Goal: Transaction & Acquisition: Purchase product/service

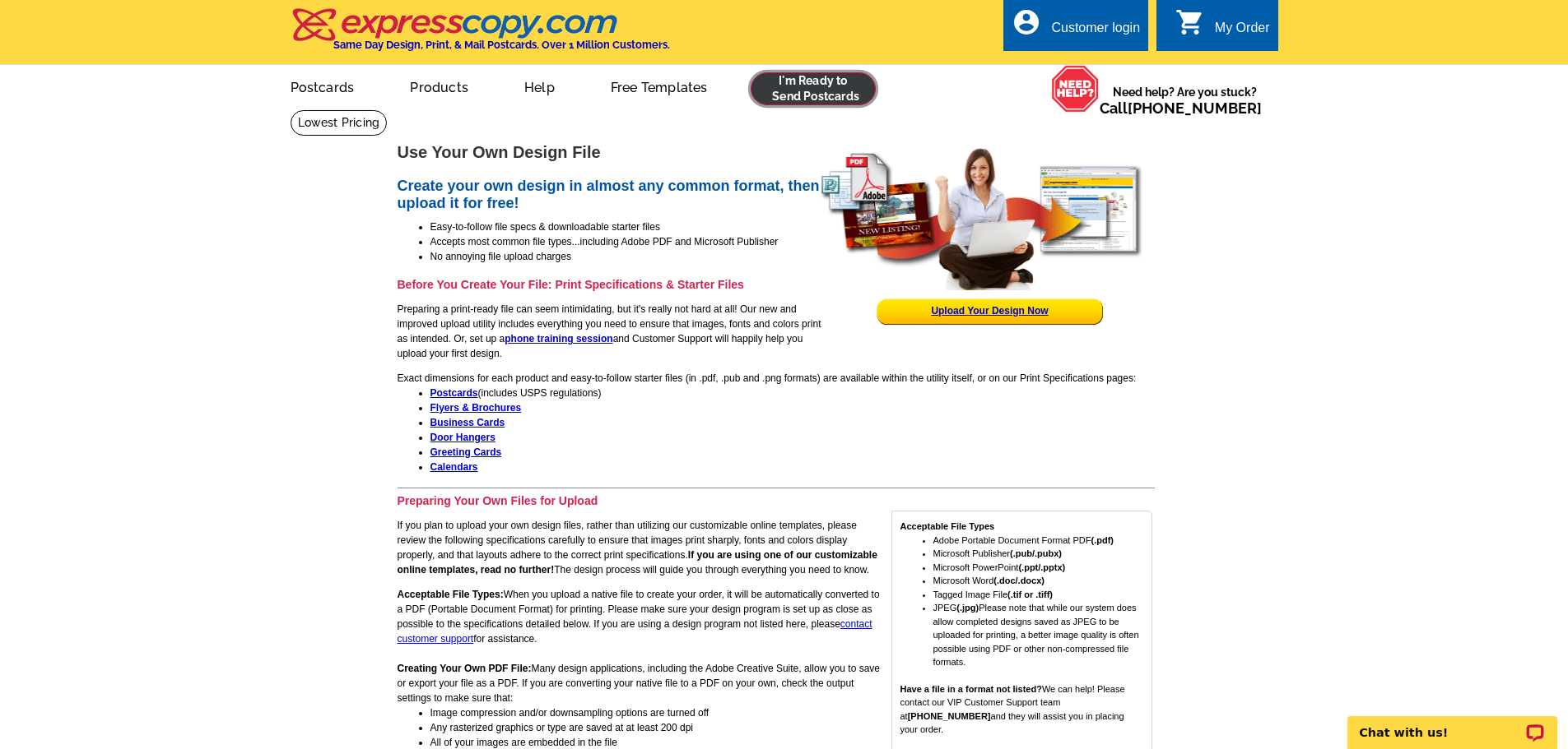
click at [842, 89] on link at bounding box center [813, 89] width 126 height 33
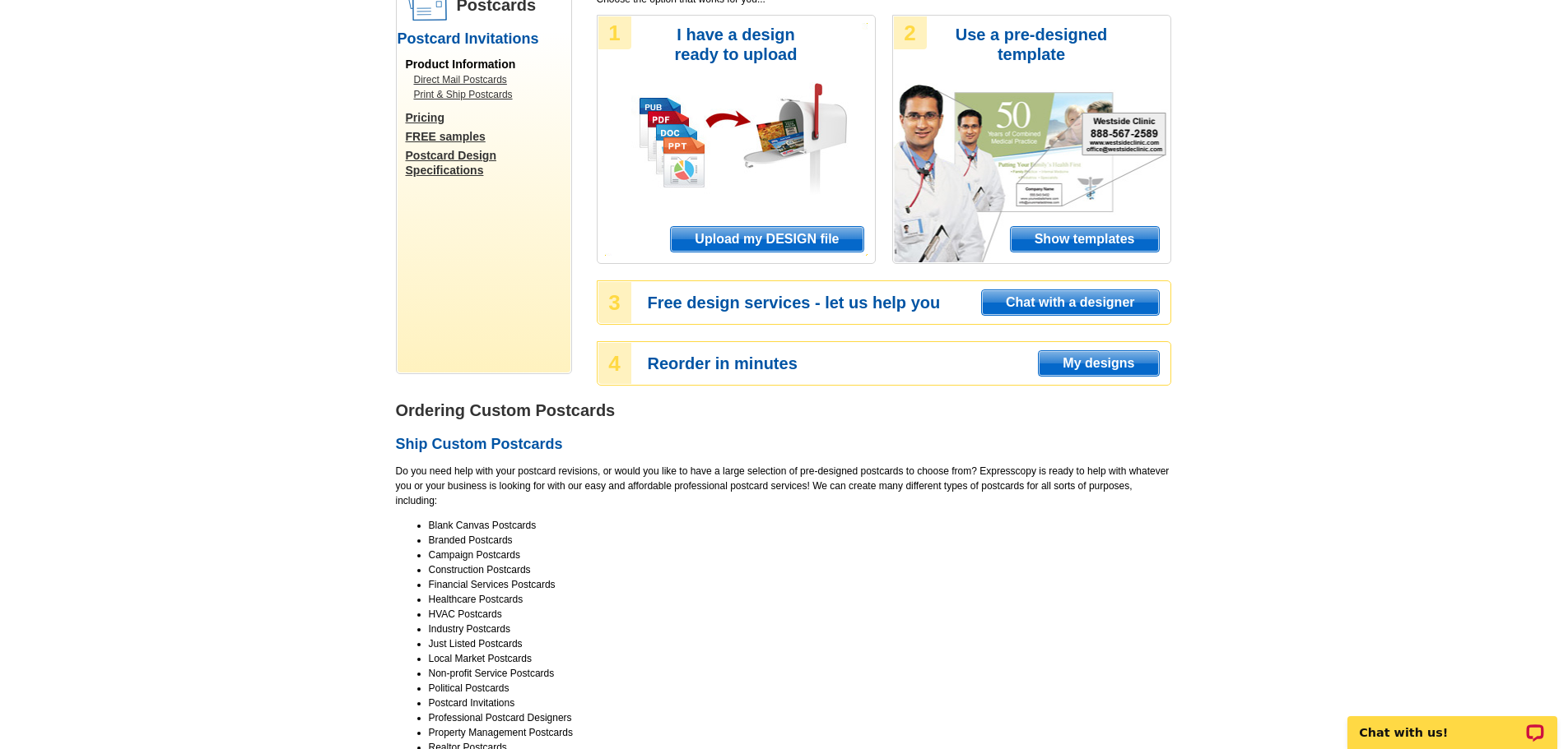
click at [1066, 236] on span "Show templates" at bounding box center [1084, 239] width 148 height 24
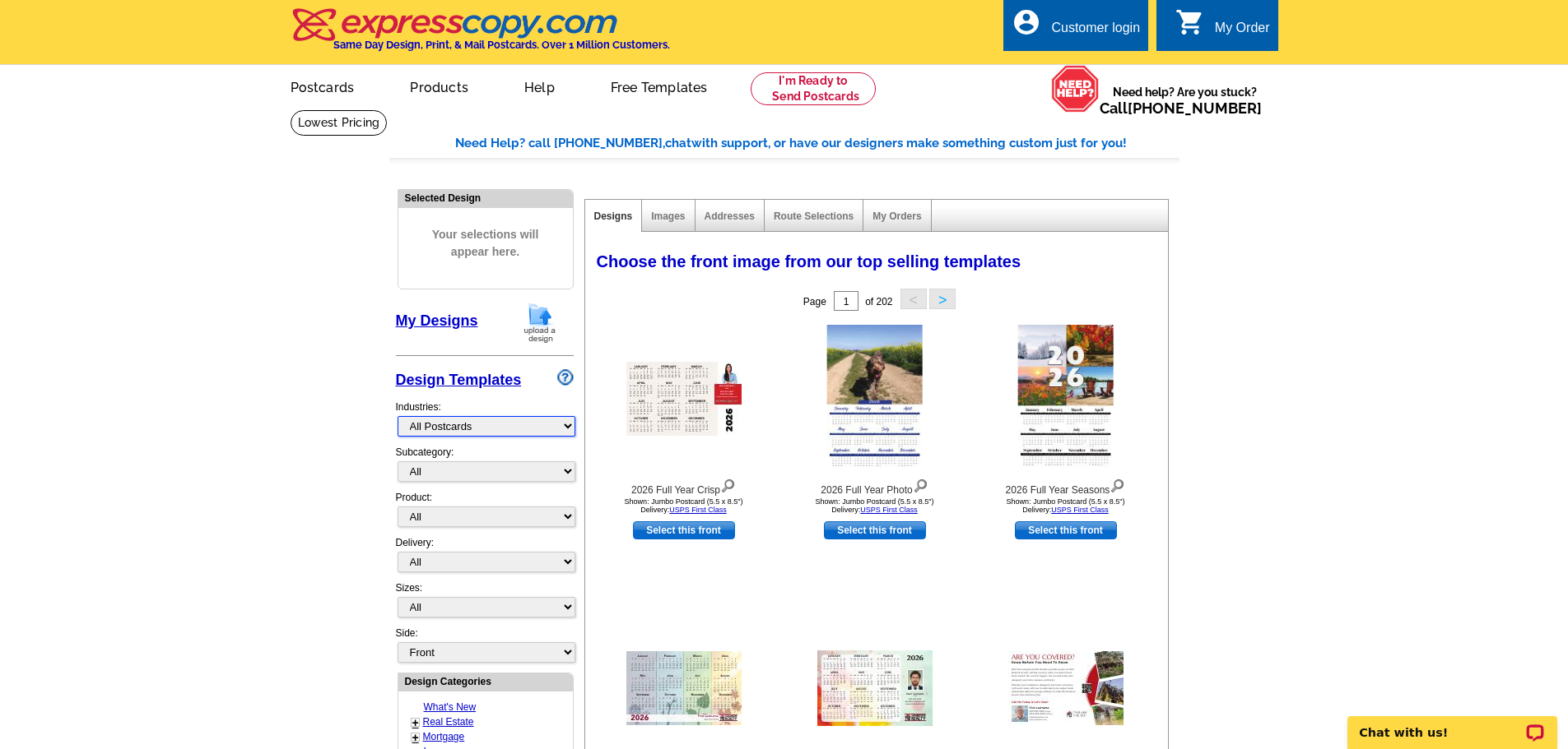
click at [494, 429] on select "What's New Real Estate Mortgage Insurance HVAC Dental Solar EDDM - NEW! Calenda…" at bounding box center [486, 426] width 178 height 20
click at [397, 417] on select "What's New Real Estate Mortgage Insurance HVAC Dental Solar EDDM - NEW! Calenda…" at bounding box center [486, 426] width 178 height 20
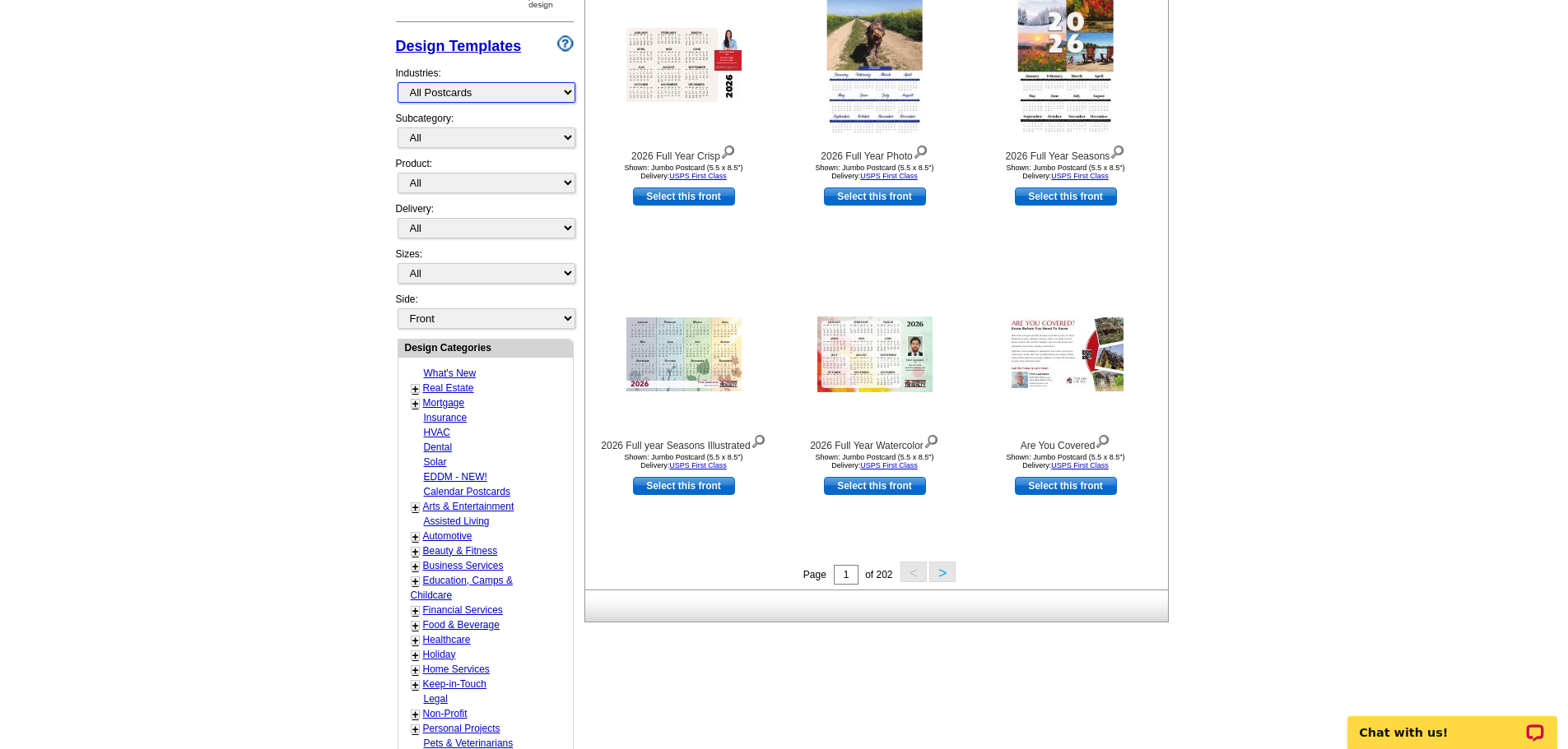
scroll to position [494, 0]
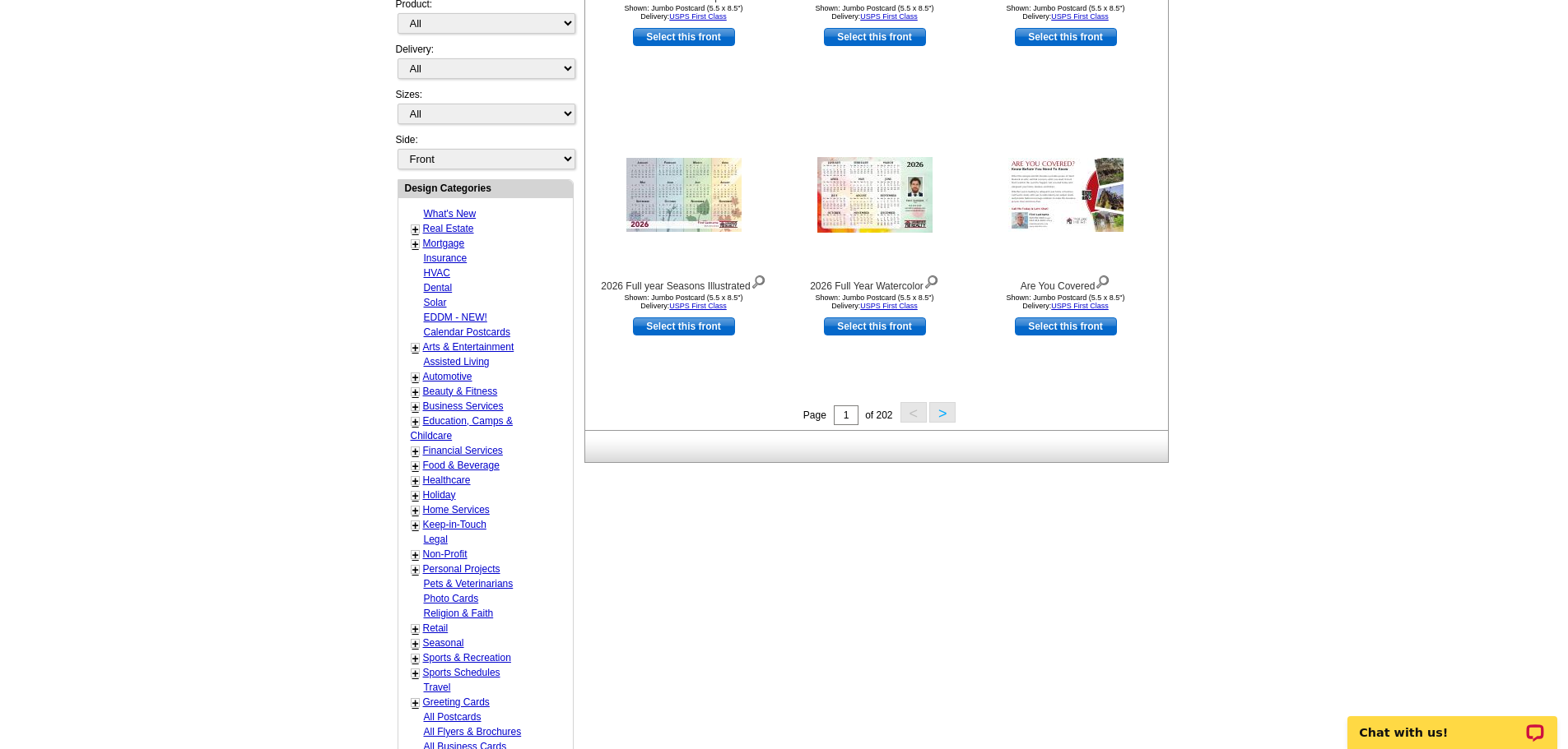
click at [415, 408] on link "+" at bounding box center [416, 407] width 7 height 13
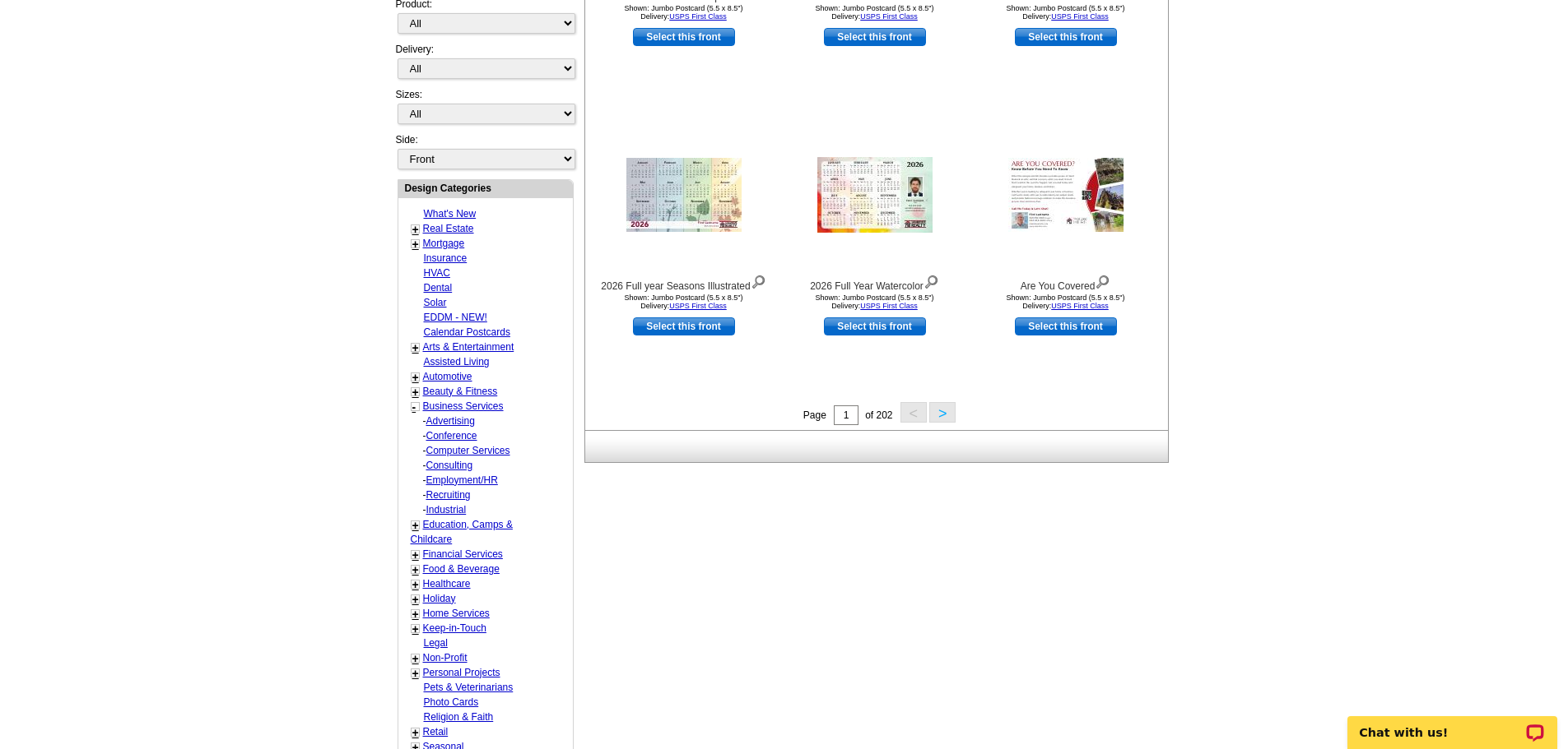
click at [456, 513] on link "Industrial" at bounding box center [446, 509] width 40 height 11
select select "724"
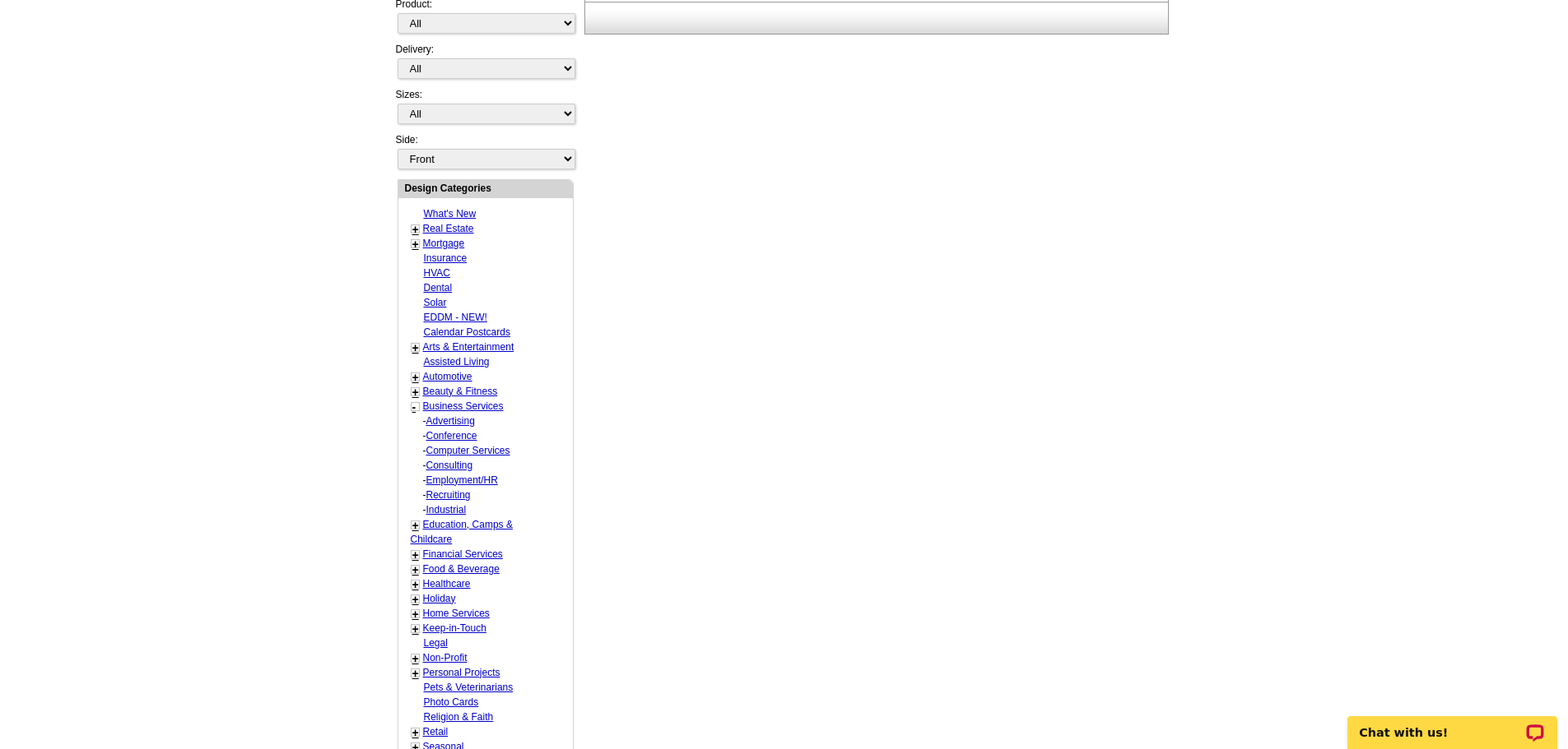
select select "1142"
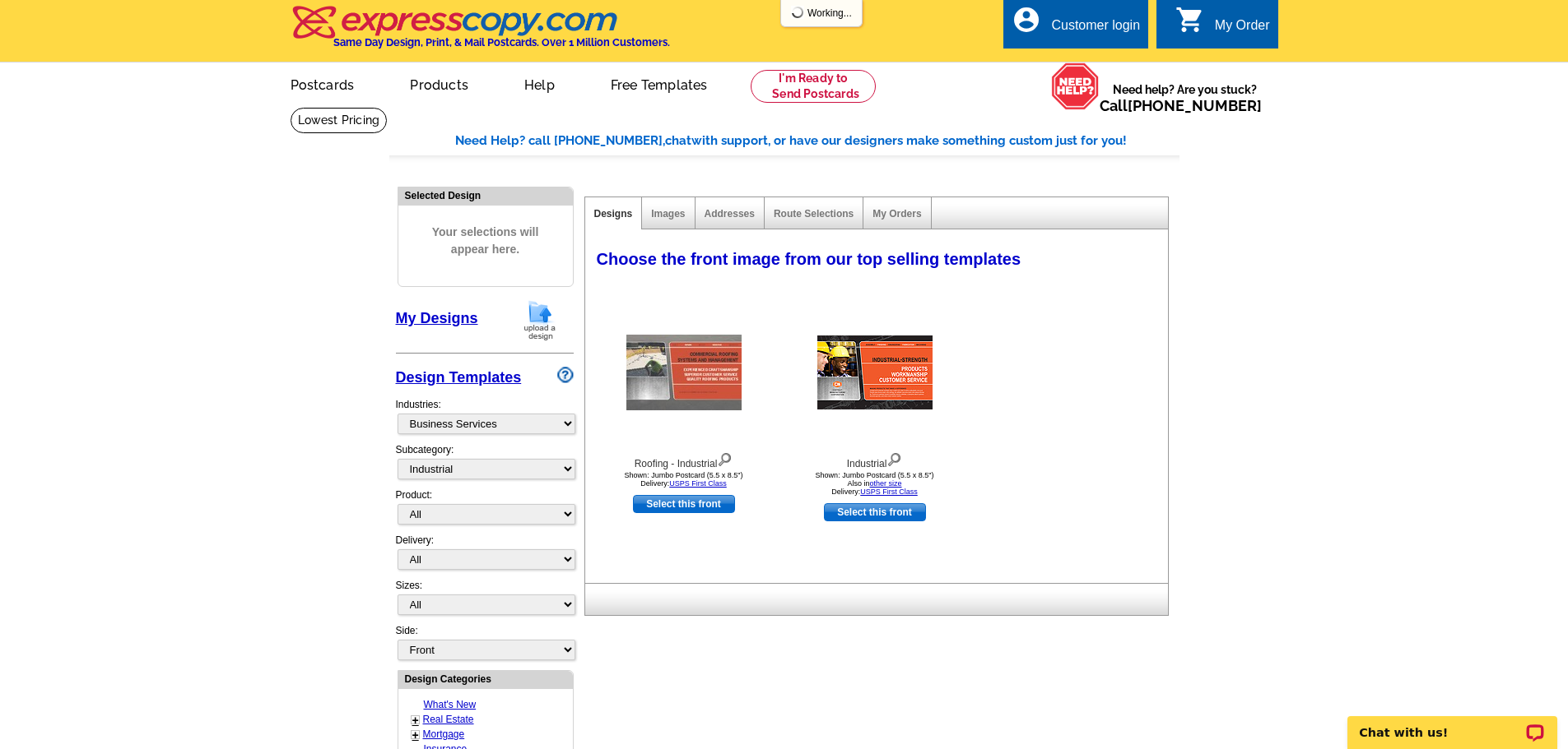
scroll to position [0, 0]
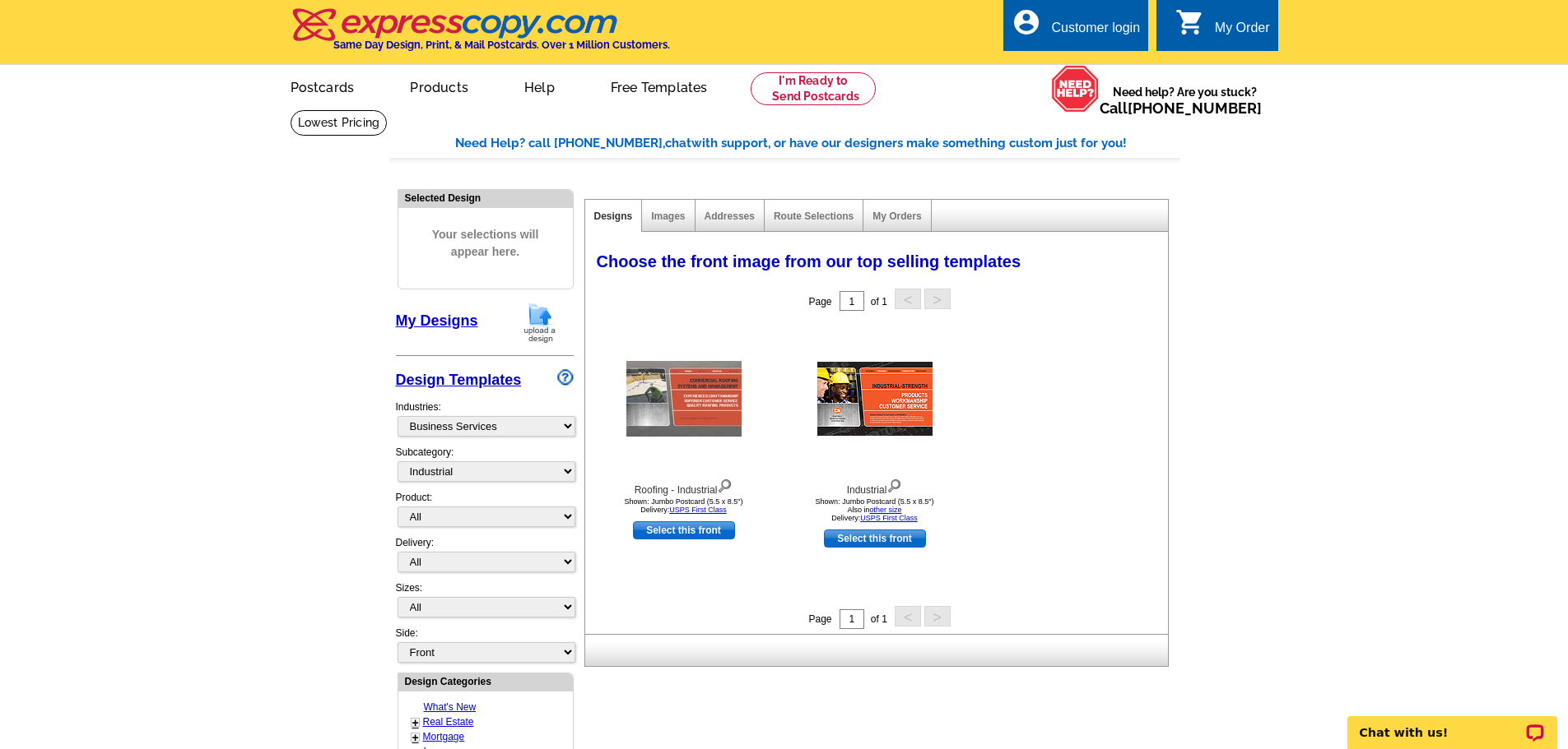
click at [545, 312] on img at bounding box center [539, 323] width 43 height 42
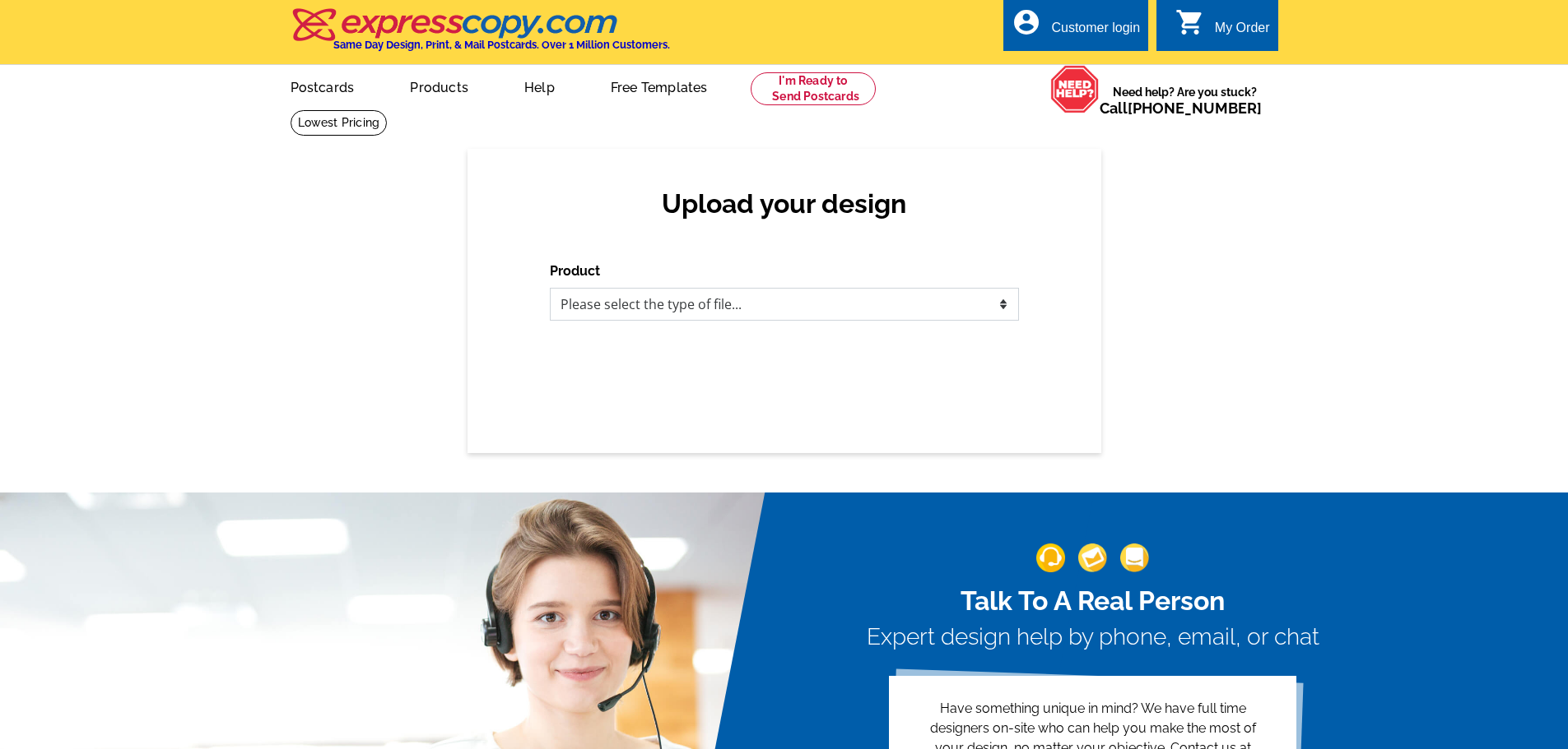
click at [688, 307] on select "Please select the type of file... Postcards Business Cards Letters and flyers G…" at bounding box center [784, 304] width 469 height 33
select select "1"
click at [550, 289] on select "Please select the type of file... Postcards Business Cards Letters and flyers G…" at bounding box center [784, 304] width 469 height 33
click at [747, 302] on select "Please select the type of file... Postcards Business Cards Letters and flyers G…" at bounding box center [784, 304] width 469 height 33
click at [727, 310] on select "Please select the type of file... Postcards Business Cards Letters and flyers G…" at bounding box center [784, 304] width 469 height 33
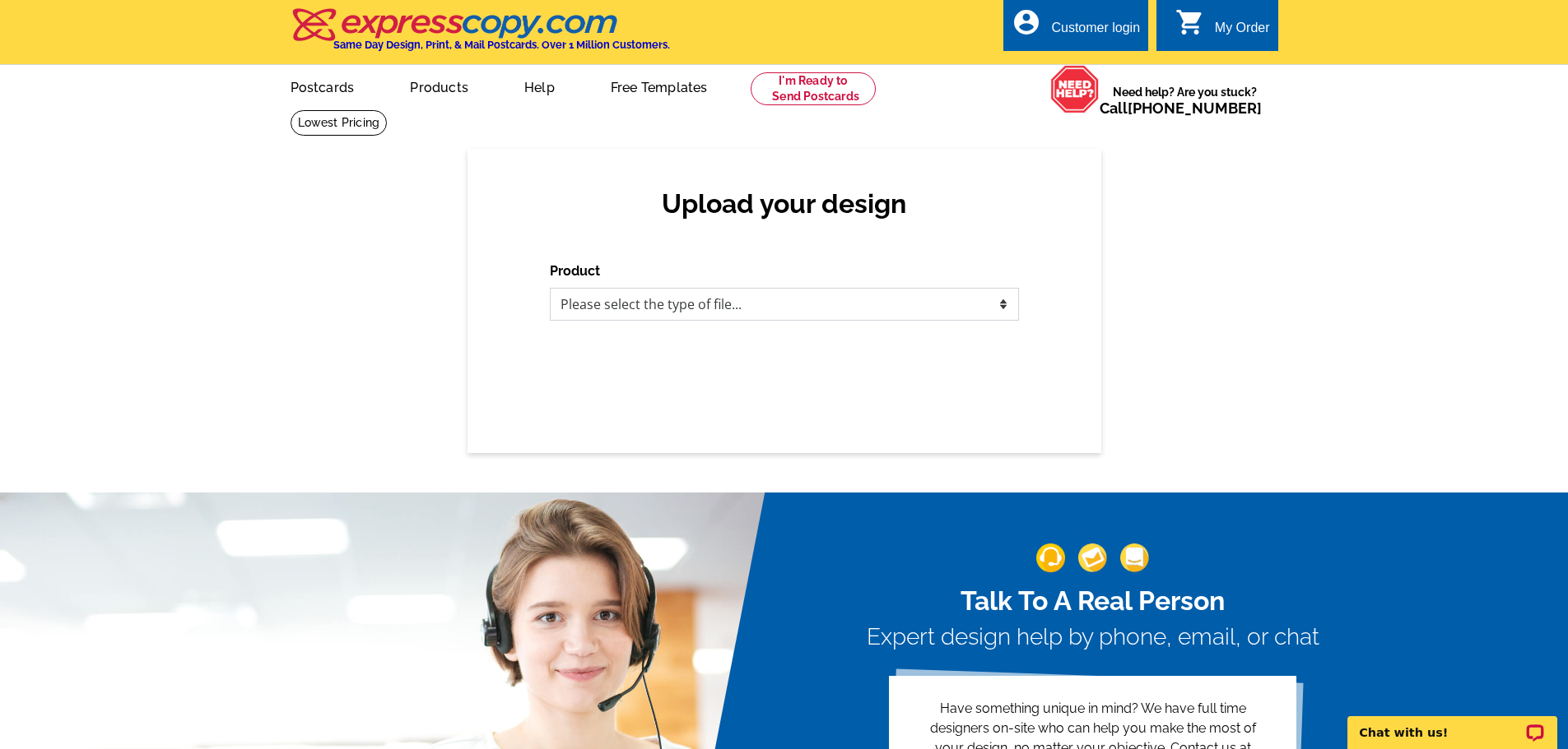
select select "1"
click at [550, 289] on select "Please select the type of file... Postcards Business Cards Letters and flyers G…" at bounding box center [784, 304] width 469 height 33
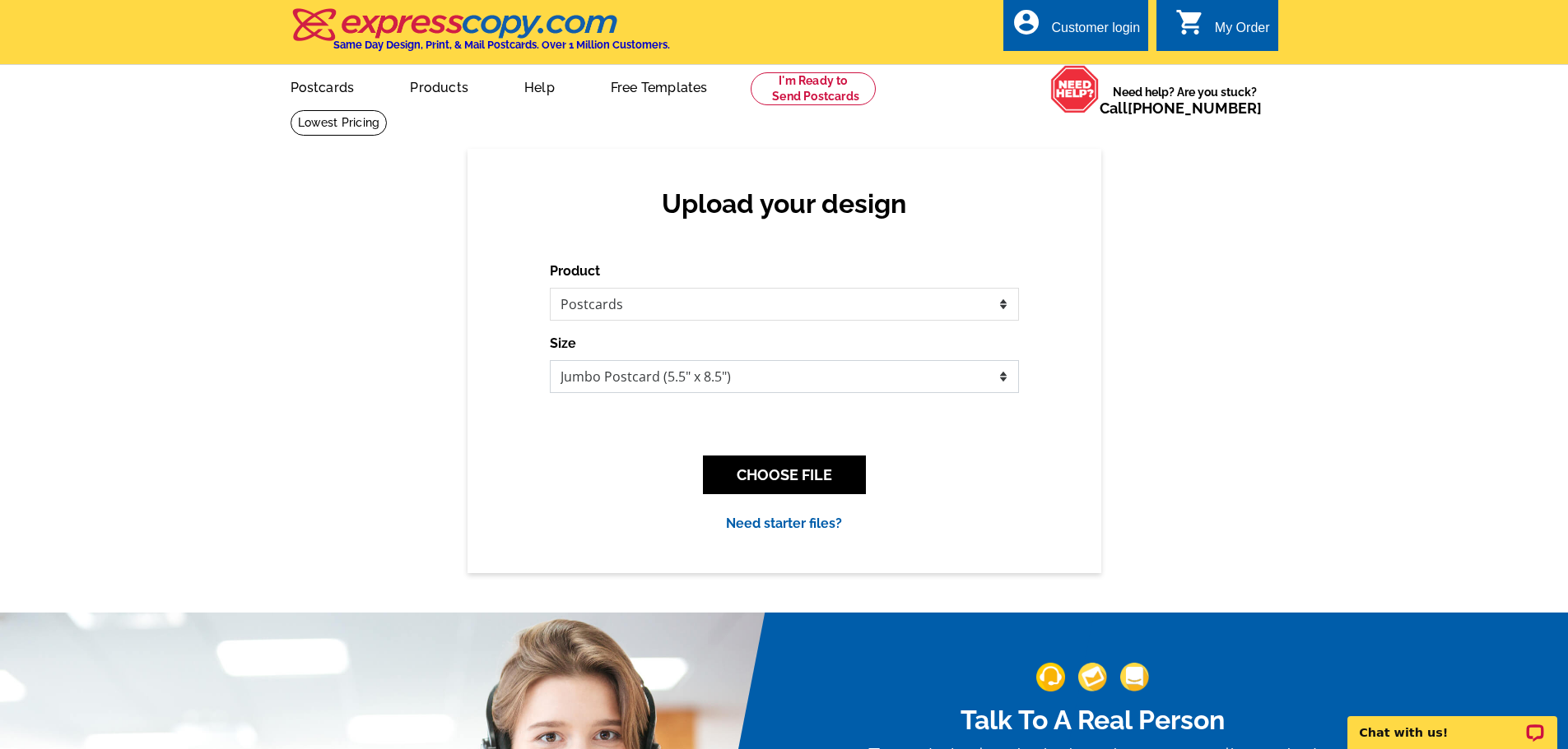
click at [684, 382] on select "Jumbo Postcard (5.5" x 8.5") Regular Postcard (4.25" x 5.6") Panoramic Postcard…" at bounding box center [784, 377] width 469 height 33
select select "1"
click at [550, 361] on select "Jumbo Postcard (5.5" x 8.5") Regular Postcard (4.25" x 5.6") Panoramic Postcard…" at bounding box center [784, 377] width 469 height 33
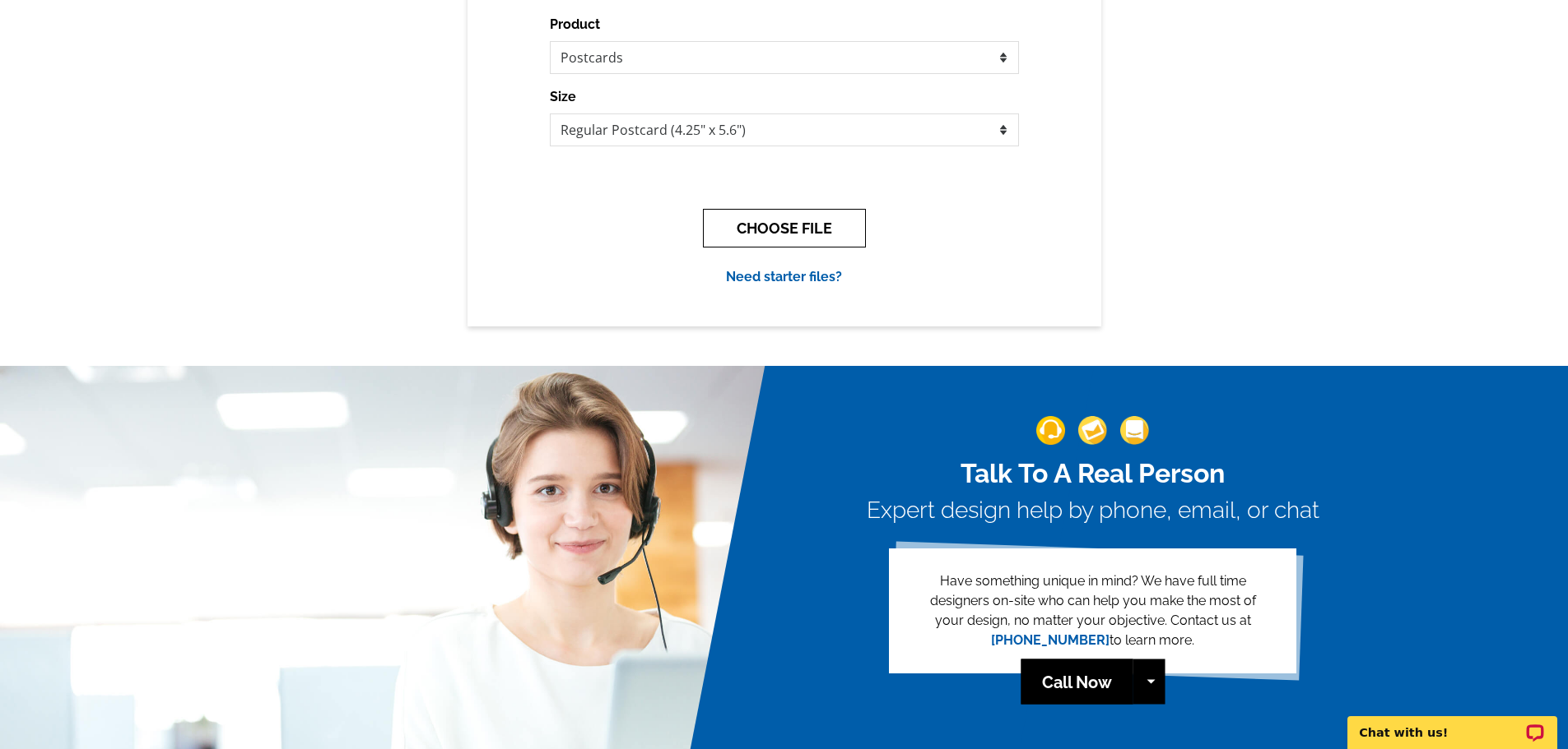
click at [788, 220] on button "CHOOSE FILE" at bounding box center [784, 228] width 163 height 38
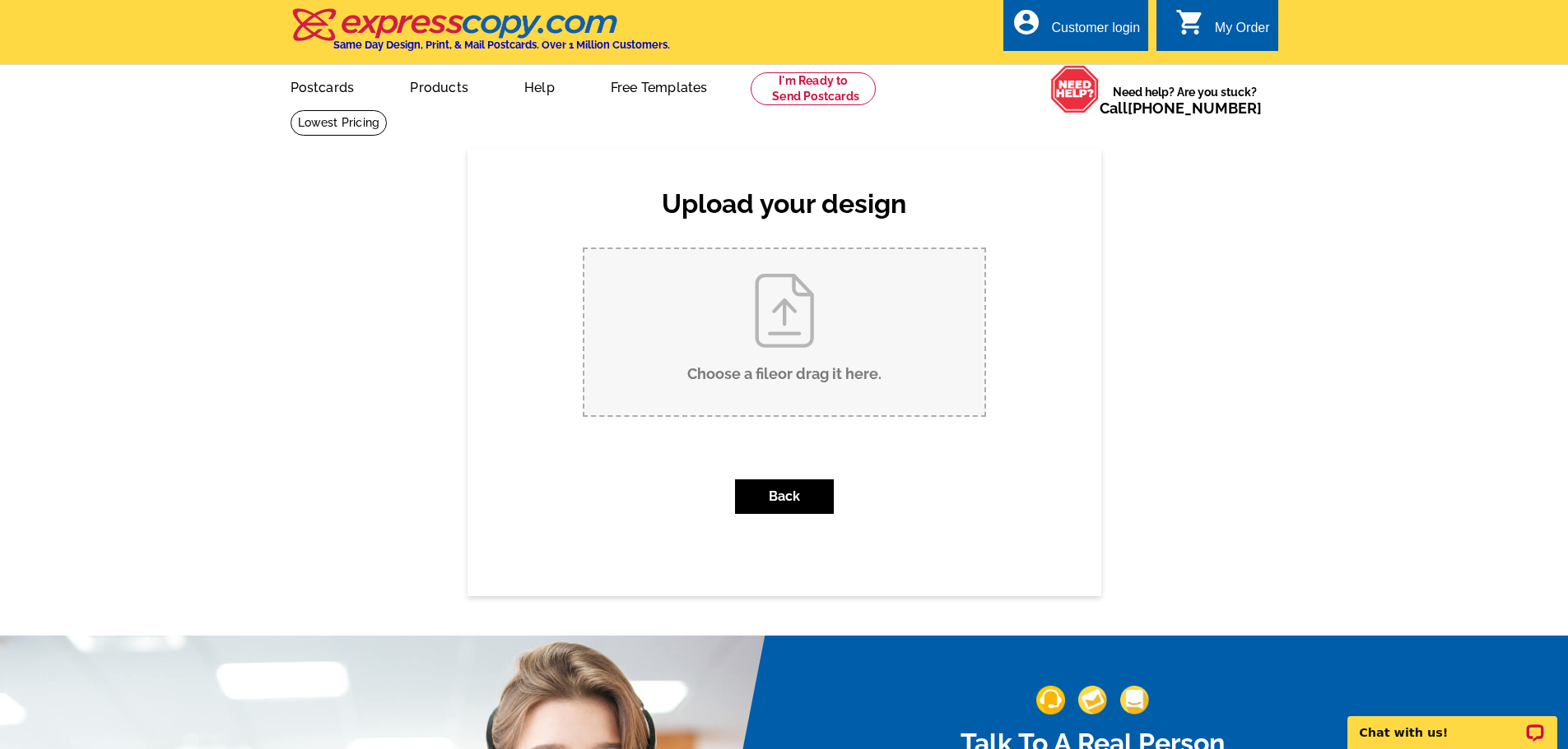
click at [779, 351] on input "Choose a file or drag it here ." at bounding box center [784, 332] width 400 height 166
type input "C:\fakepath\1B.png"
